Goal: Task Accomplishment & Management: Complete application form

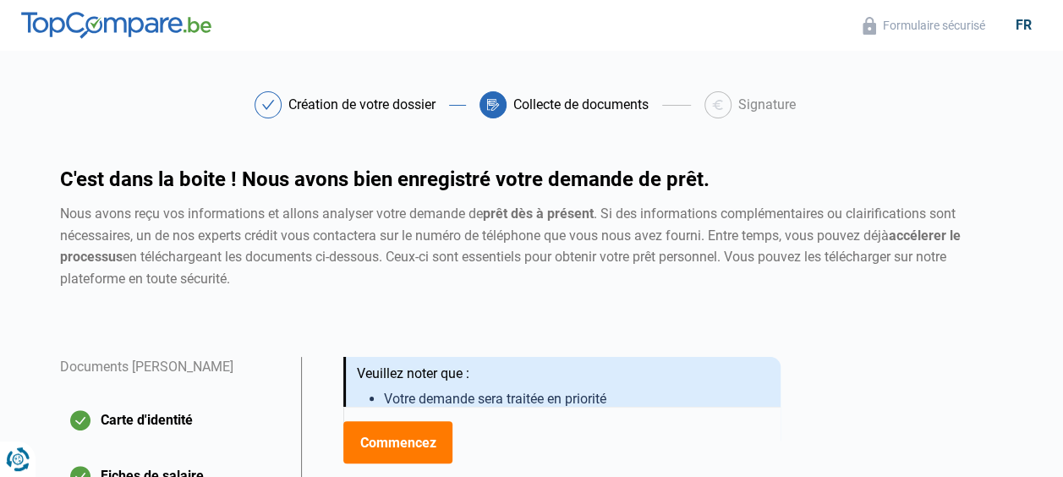
click at [129, 30] on img at bounding box center [116, 25] width 190 height 27
click at [129, 20] on img at bounding box center [116, 25] width 190 height 27
click at [57, 25] on img at bounding box center [116, 25] width 190 height 27
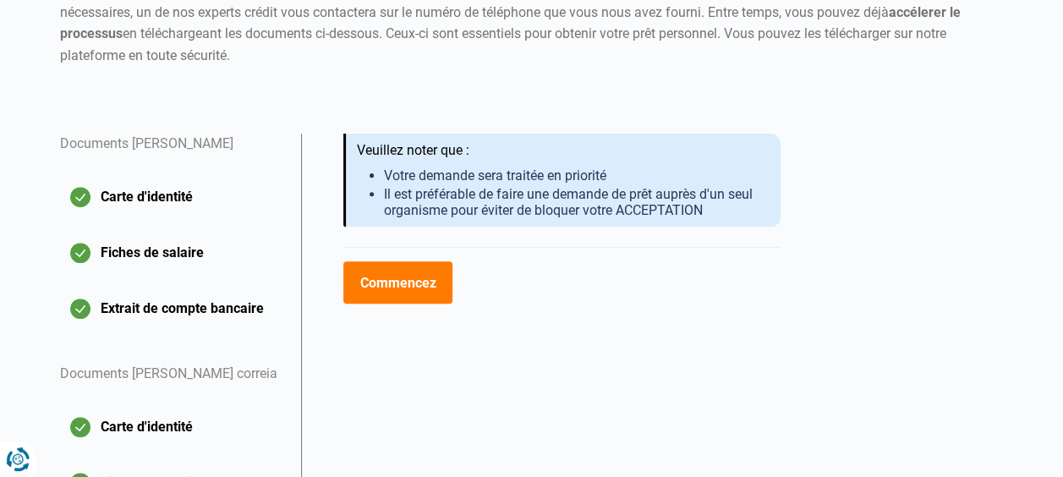
scroll to position [214, 0]
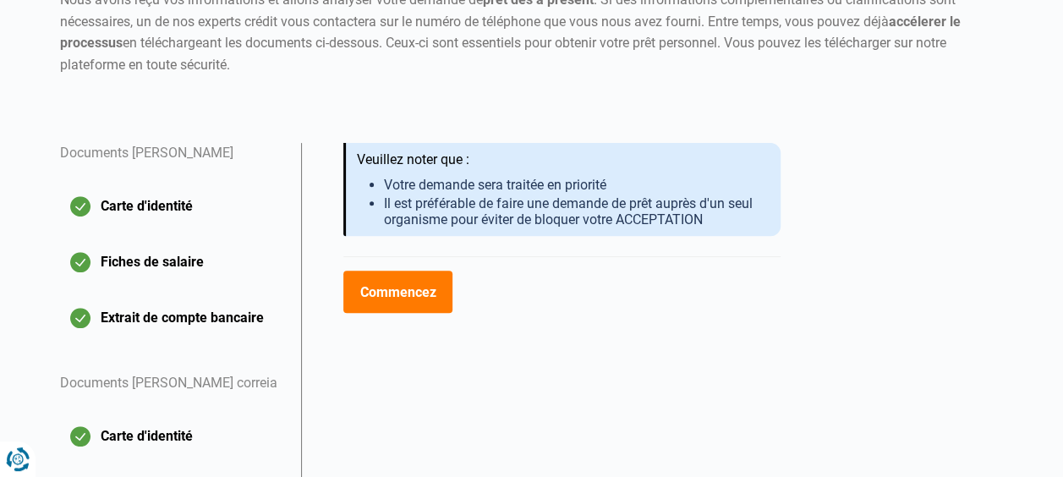
click at [436, 305] on button "Commencez" at bounding box center [397, 292] width 109 height 42
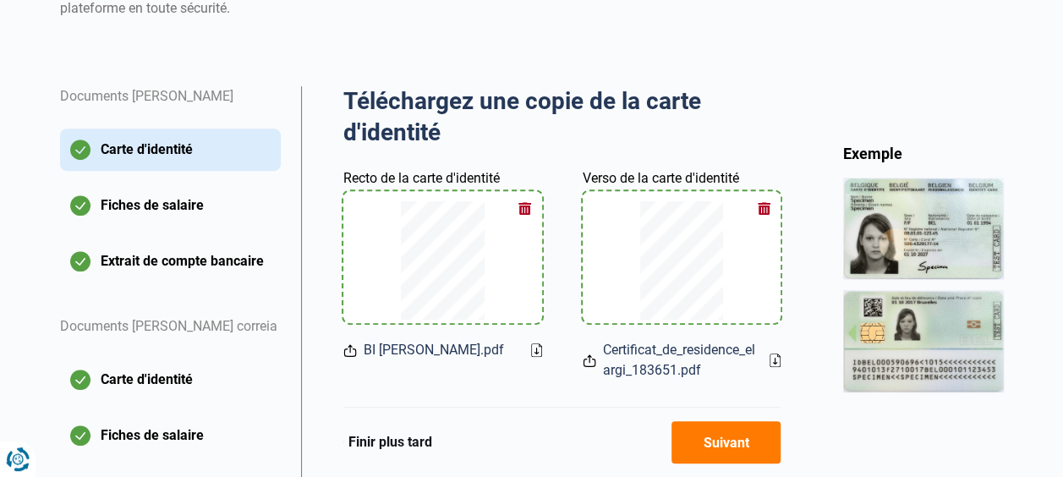
scroll to position [266, 0]
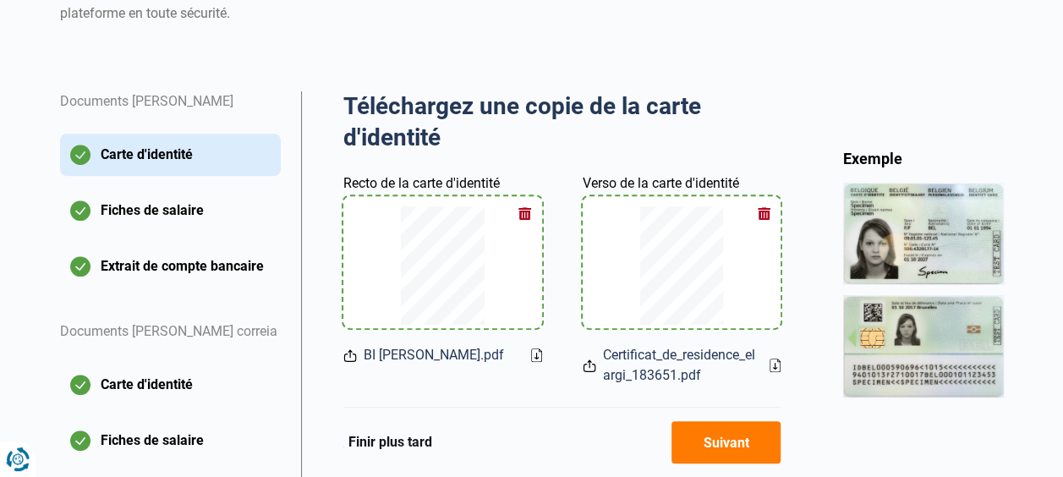
click at [539, 354] on icon at bounding box center [536, 356] width 11 height 14
click at [766, 209] on button "button" at bounding box center [763, 212] width 25 height 25
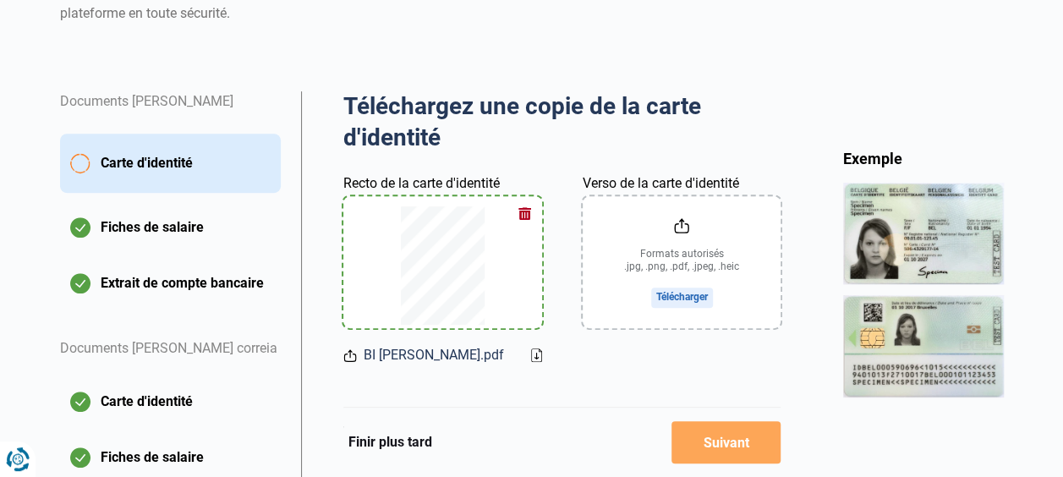
click at [700, 288] on input "Verso de la carte d'identité" at bounding box center [682, 262] width 199 height 132
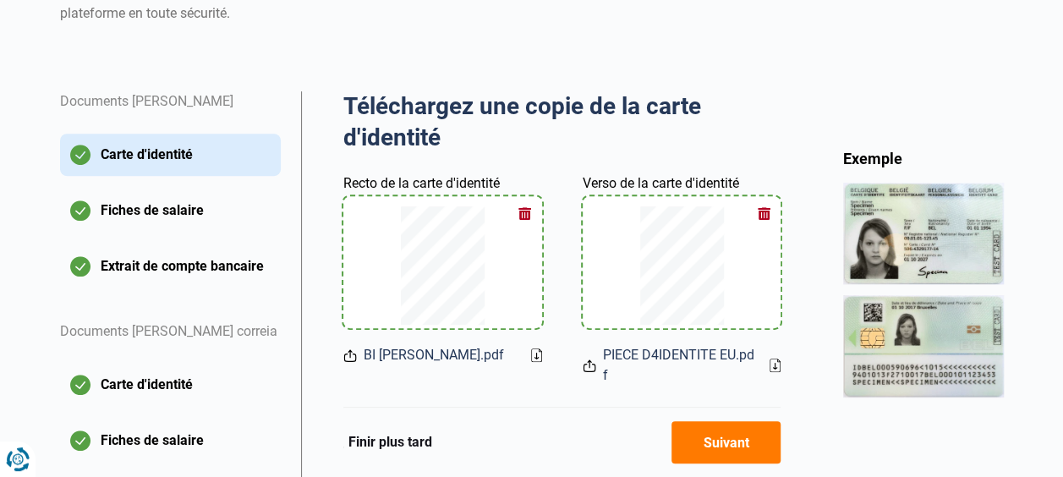
click at [776, 364] on icon at bounding box center [775, 366] width 11 height 14
click at [523, 208] on button "button" at bounding box center [525, 212] width 25 height 25
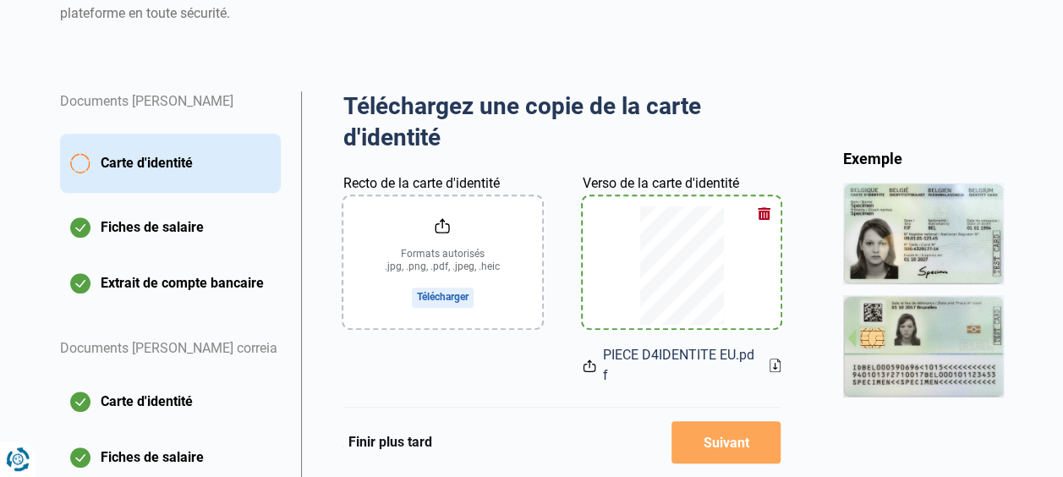
click at [442, 295] on input "Recto de la carte d'identité" at bounding box center [442, 262] width 199 height 132
type input "C:\fakepath\PIECE D4IDENTITE EU.pdf"
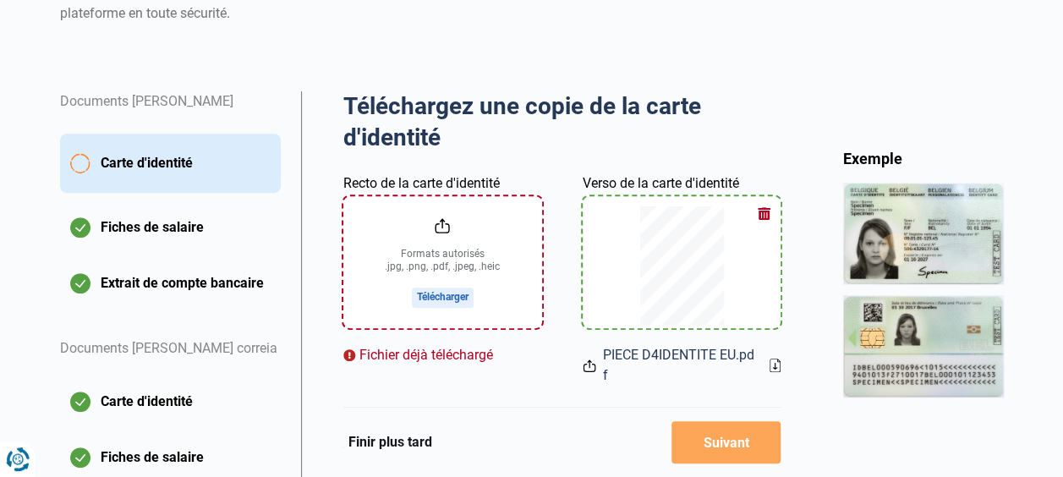
click at [439, 298] on input "Recto de la carte d'identité" at bounding box center [442, 262] width 199 height 132
click at [460, 298] on input "Recto de la carte d'identité" at bounding box center [442, 262] width 199 height 132
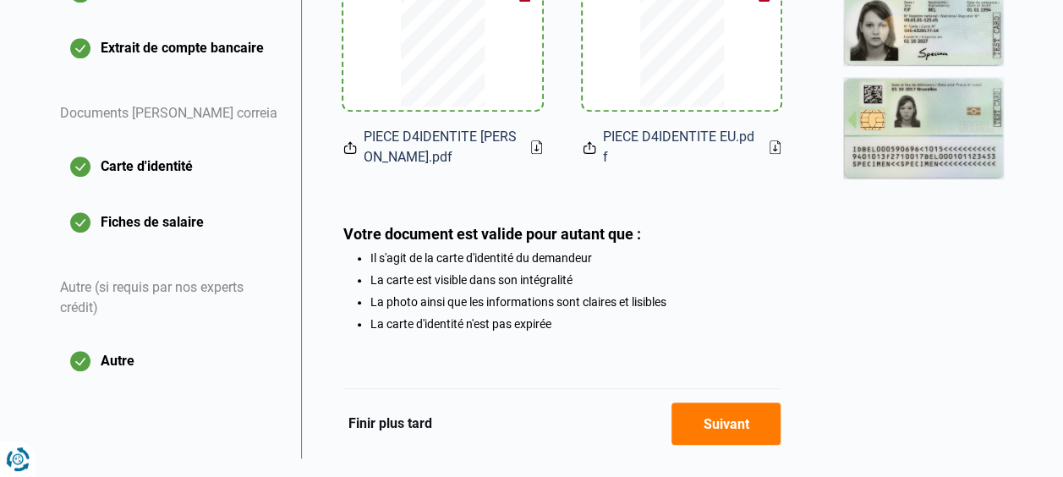
scroll to position [477, 0]
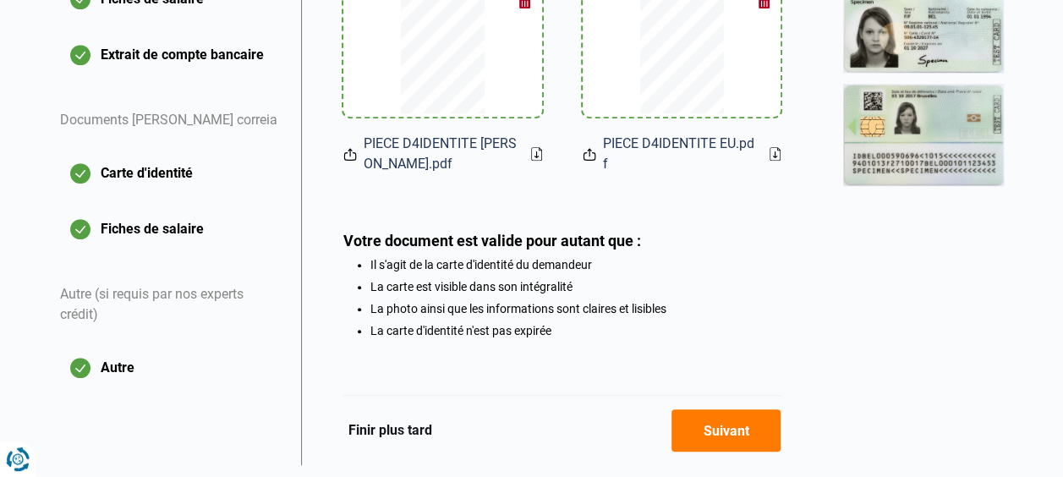
click at [743, 423] on button "Suivant" at bounding box center [726, 430] width 109 height 42
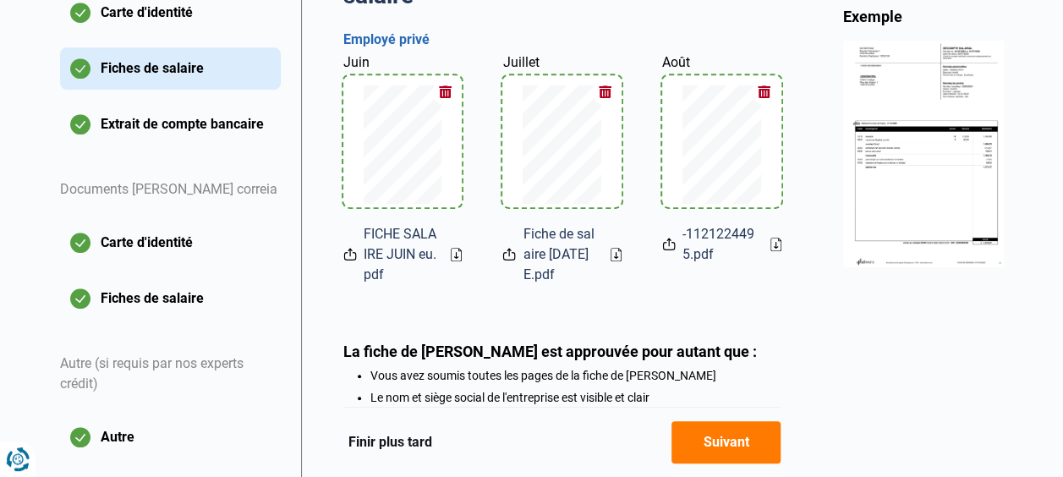
scroll to position [433, 0]
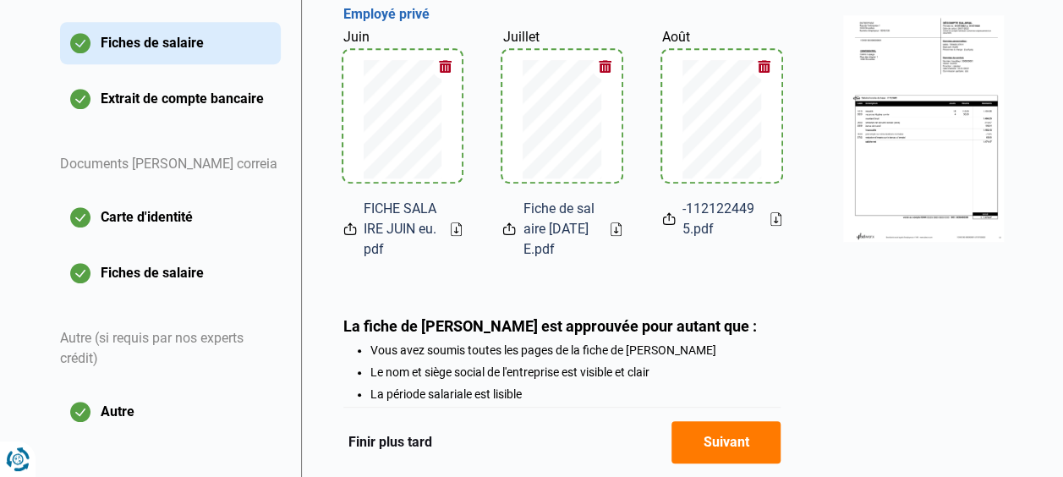
click at [774, 221] on icon at bounding box center [775, 220] width 3 height 6
click at [710, 436] on button "Suivant" at bounding box center [726, 442] width 109 height 42
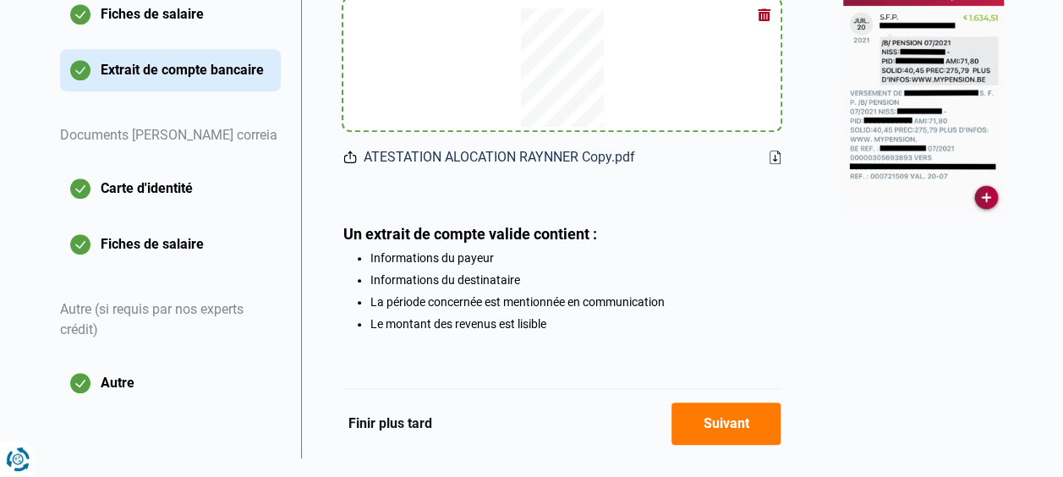
scroll to position [464, 0]
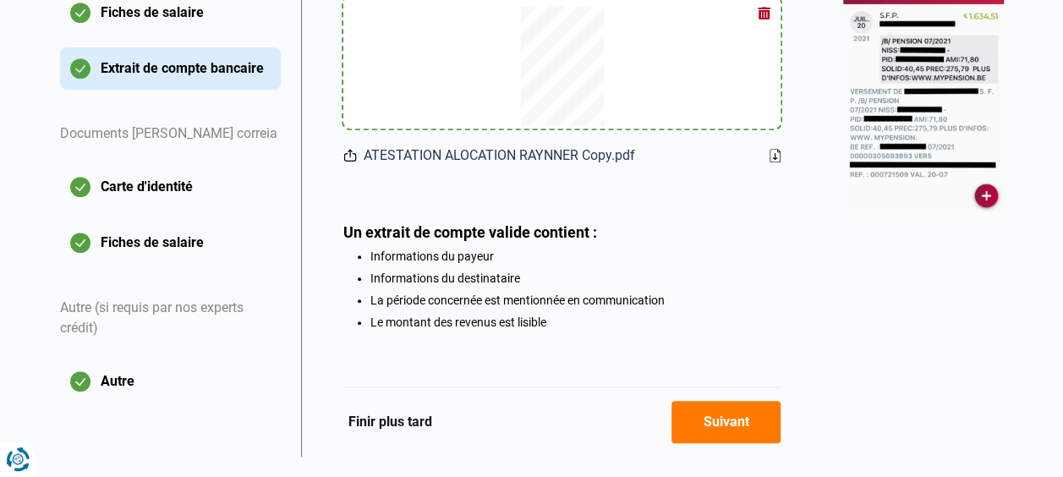
click at [711, 420] on button "Suivant" at bounding box center [726, 422] width 109 height 42
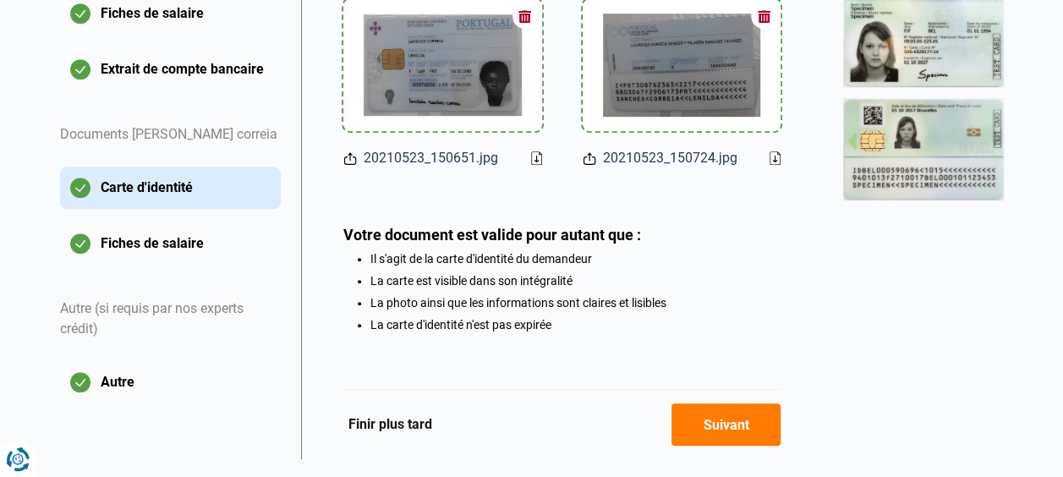
scroll to position [504, 0]
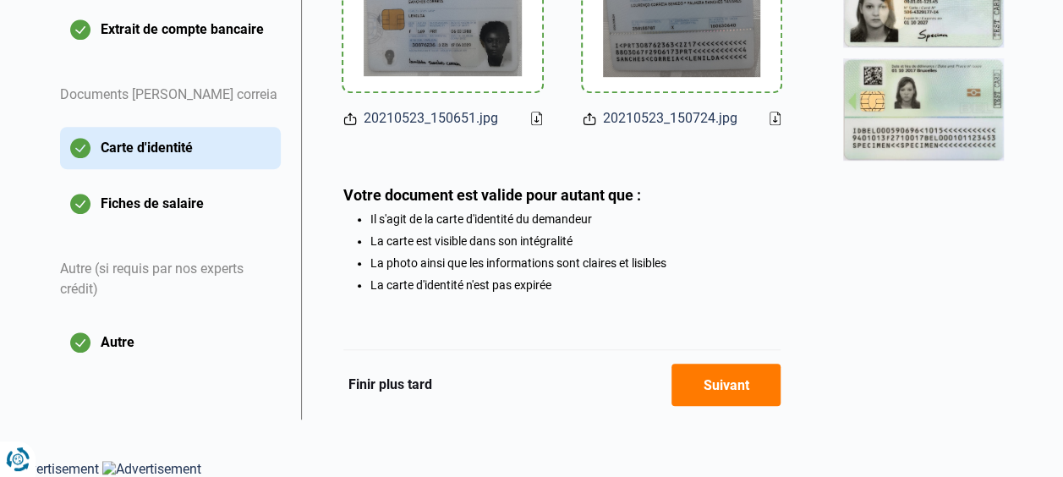
click at [717, 401] on button "Suivant" at bounding box center [726, 385] width 109 height 42
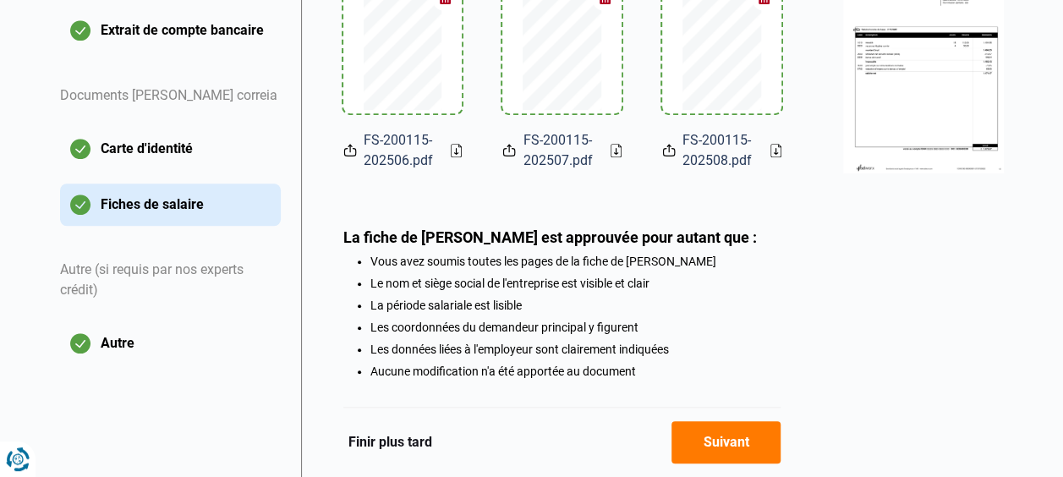
scroll to position [591, 0]
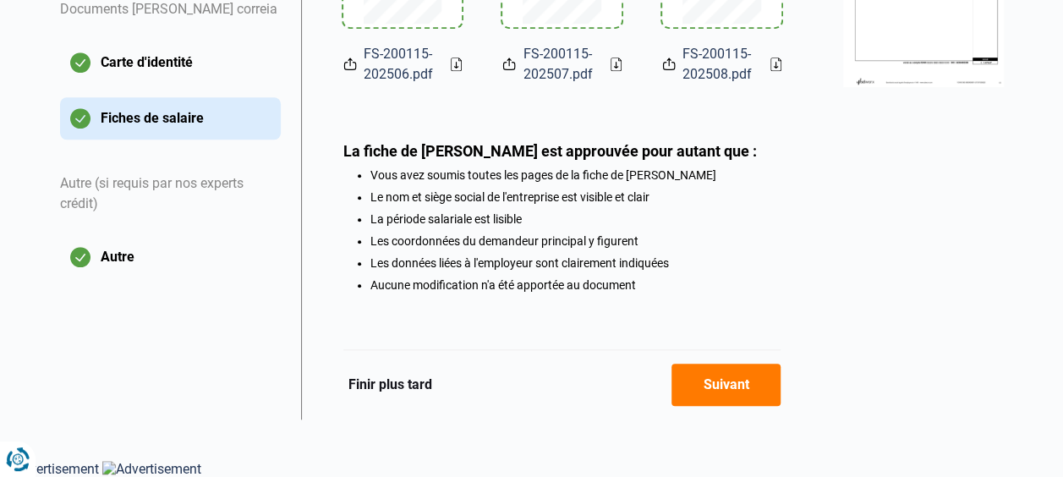
click at [725, 394] on button "Suivant" at bounding box center [726, 385] width 109 height 42
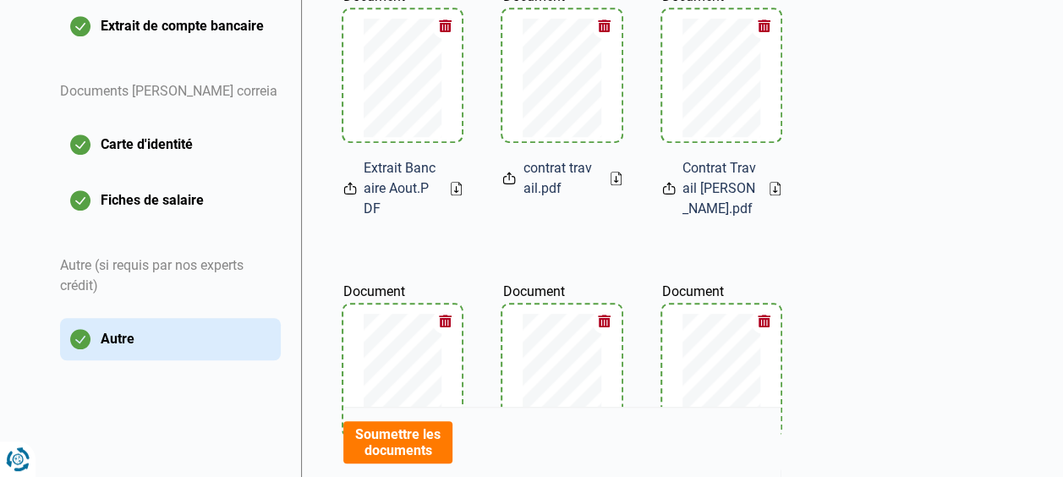
scroll to position [465, 0]
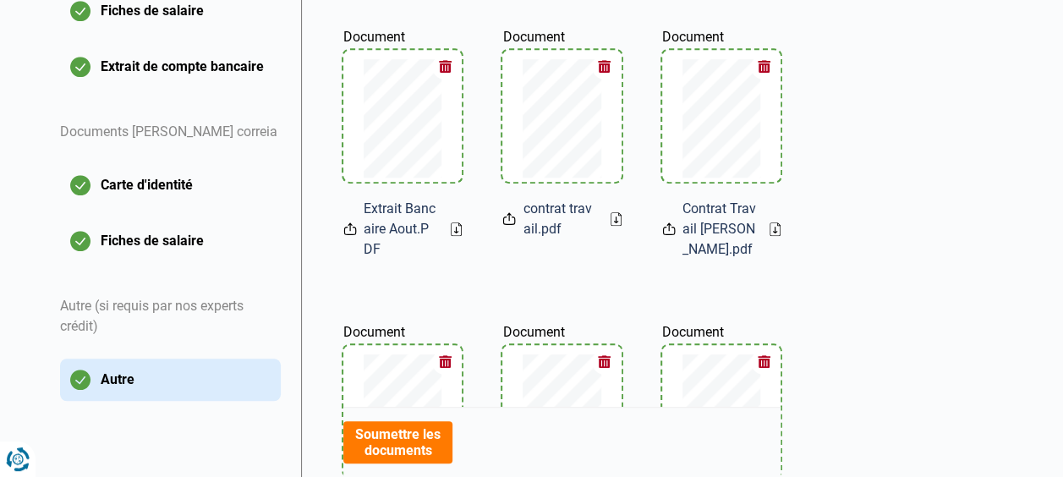
click at [458, 229] on icon at bounding box center [456, 229] width 11 height 14
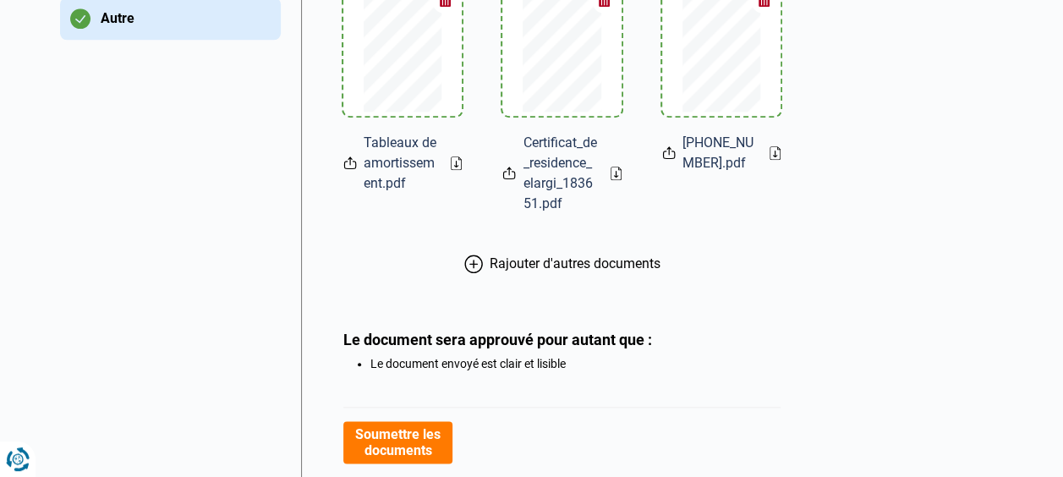
scroll to position [905, 0]
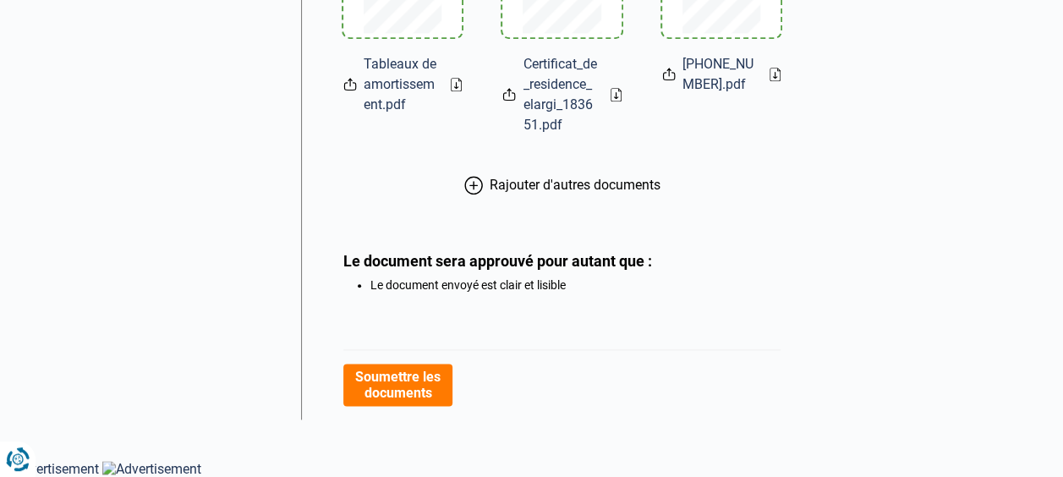
click at [366, 378] on button "Soumettre les documents" at bounding box center [397, 385] width 109 height 42
